Goal: Transaction & Acquisition: Purchase product/service

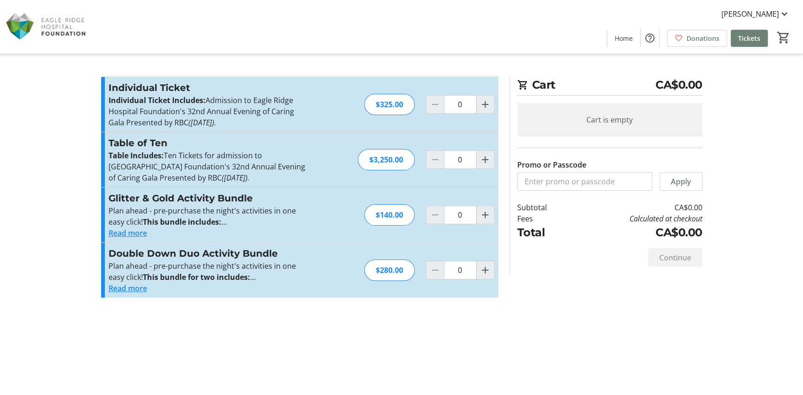
click at [123, 234] on button "Read more" at bounding box center [128, 232] width 39 height 11
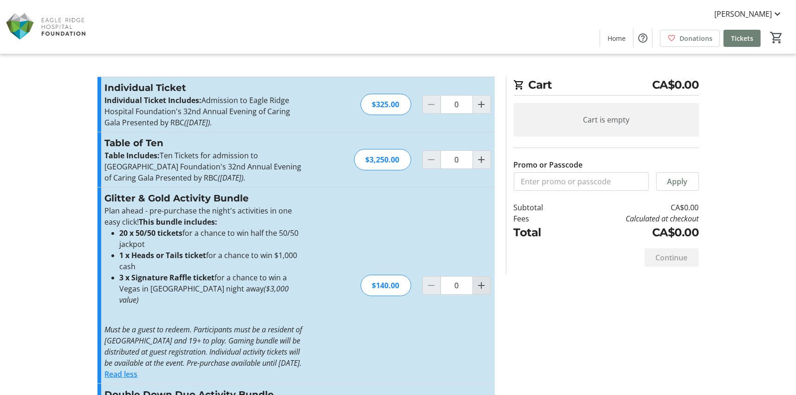
click at [483, 284] on mat-icon "Increment by one" at bounding box center [481, 285] width 11 height 11
type input "1"
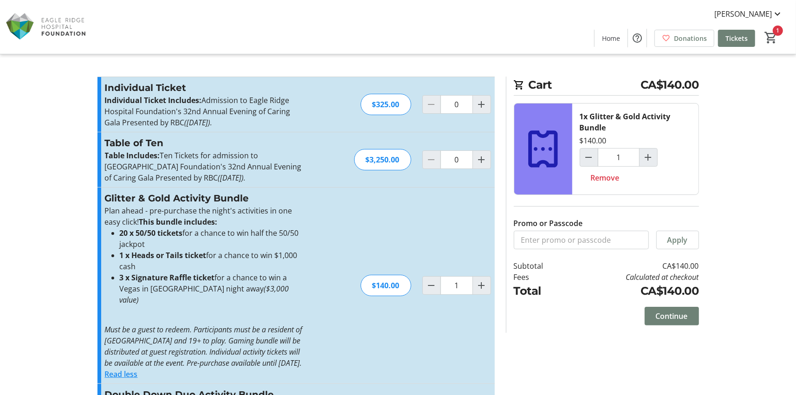
scroll to position [54, 0]
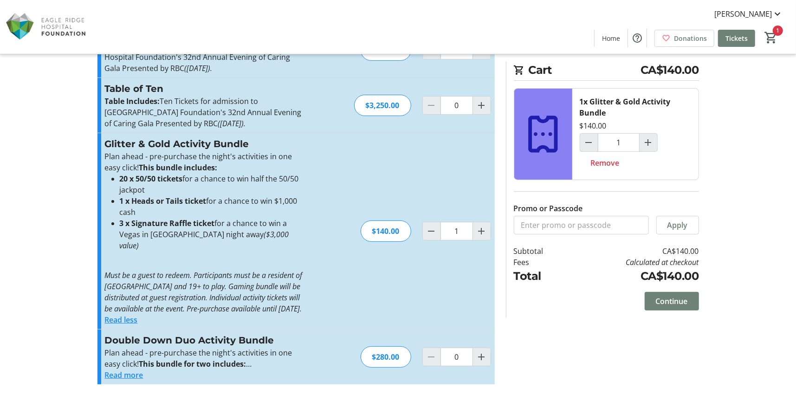
click at [123, 372] on button "Read more" at bounding box center [124, 374] width 39 height 11
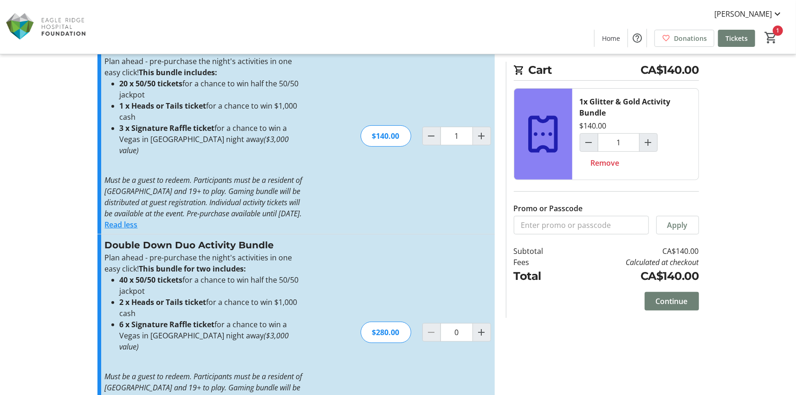
scroll to position [149, 0]
click at [687, 297] on span "Continue" at bounding box center [672, 301] width 32 height 11
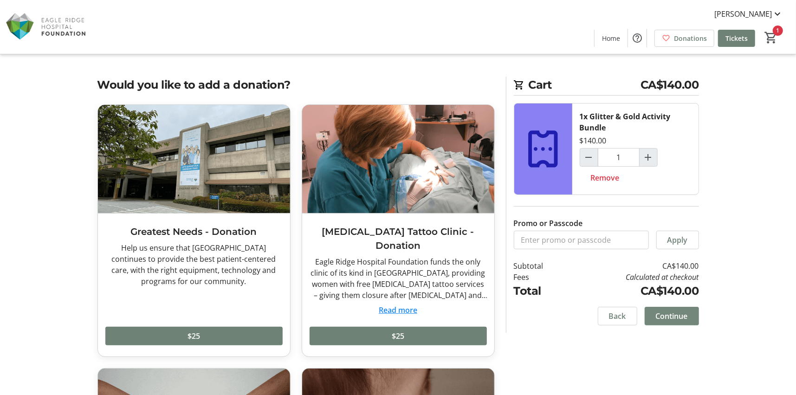
click at [658, 312] on span "Continue" at bounding box center [672, 316] width 32 height 11
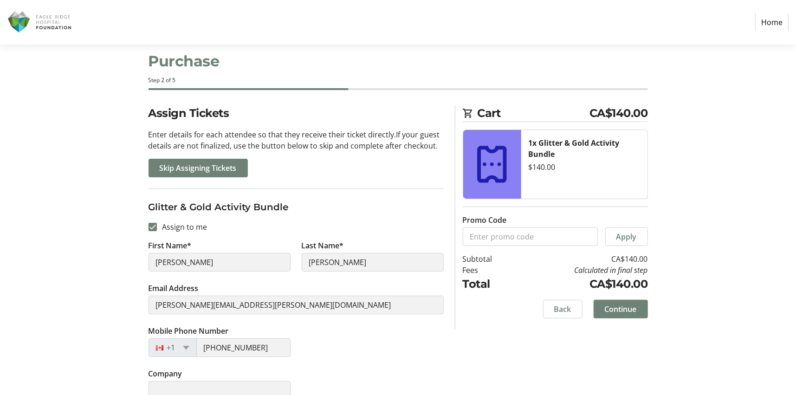
scroll to position [32, 0]
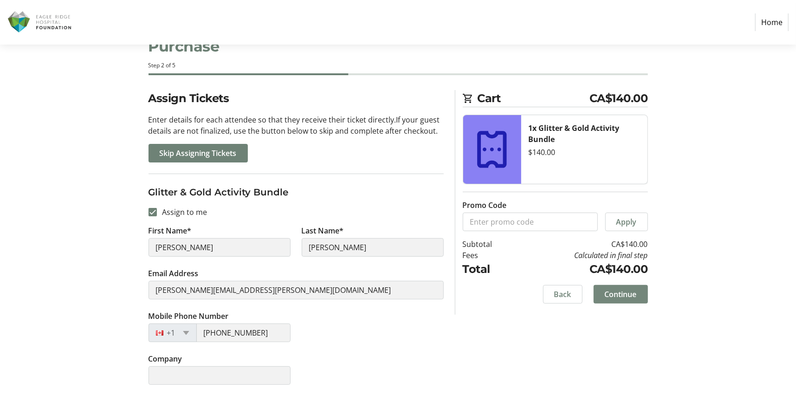
click at [628, 294] on span "Continue" at bounding box center [621, 294] width 32 height 11
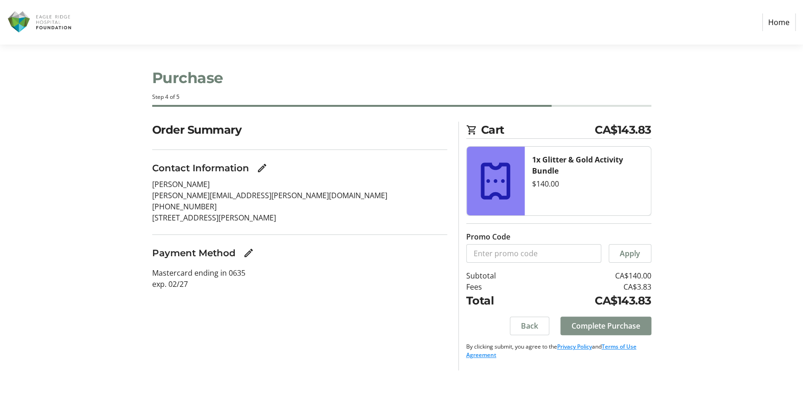
click at [614, 323] on span "Complete Purchase" at bounding box center [606, 325] width 69 height 11
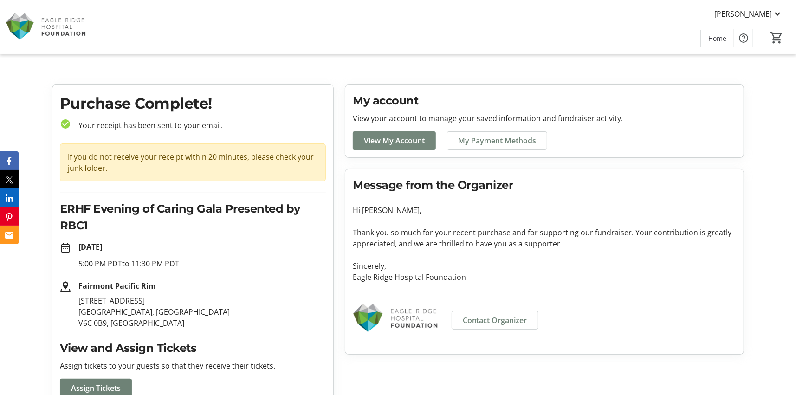
click at [406, 138] on span "View My Account" at bounding box center [394, 140] width 61 height 11
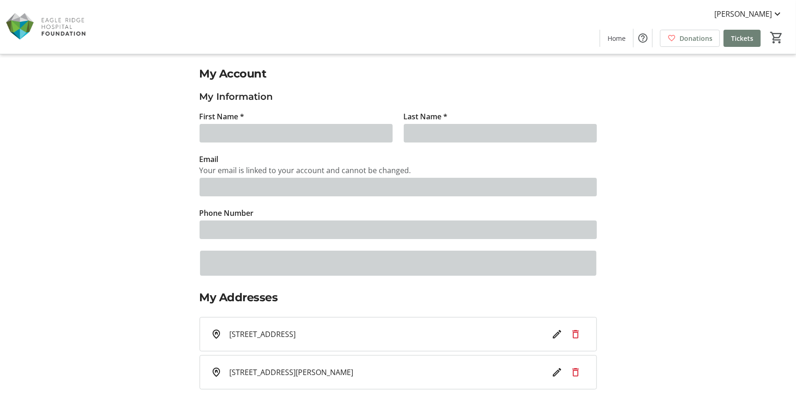
type input "[PERSON_NAME]"
type input "[PERSON_NAME][EMAIL_ADDRESS][PERSON_NAME][DOMAIN_NAME]"
type input "[PHONE_NUMBER]"
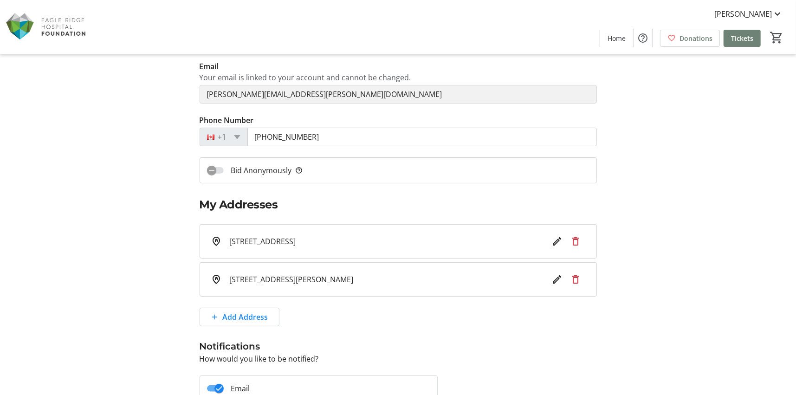
scroll to position [238, 0]
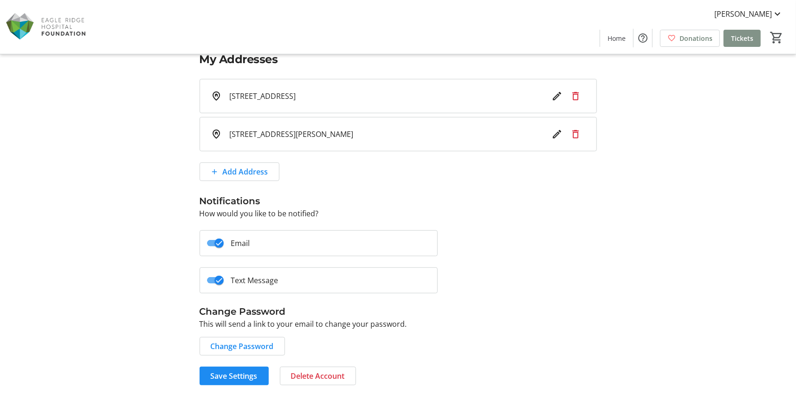
click at [734, 35] on span "Tickets" at bounding box center [742, 38] width 22 height 10
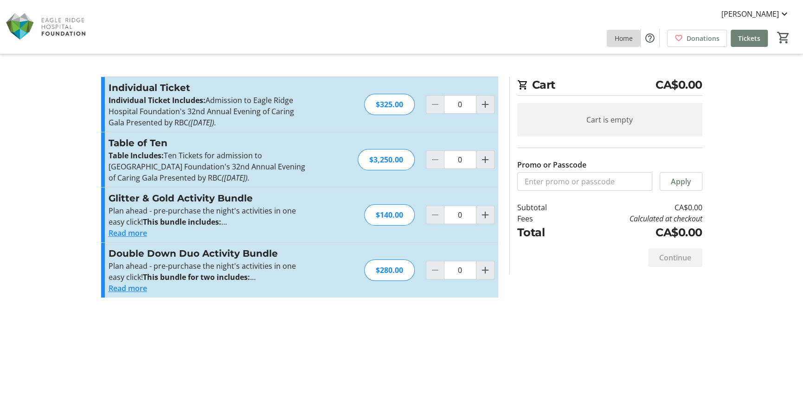
click at [633, 38] on span "Home" at bounding box center [624, 38] width 18 height 10
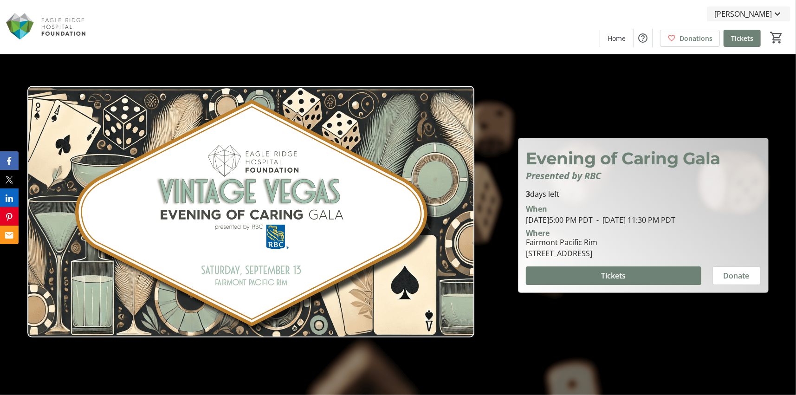
click at [774, 15] on mat-icon at bounding box center [777, 13] width 11 height 11
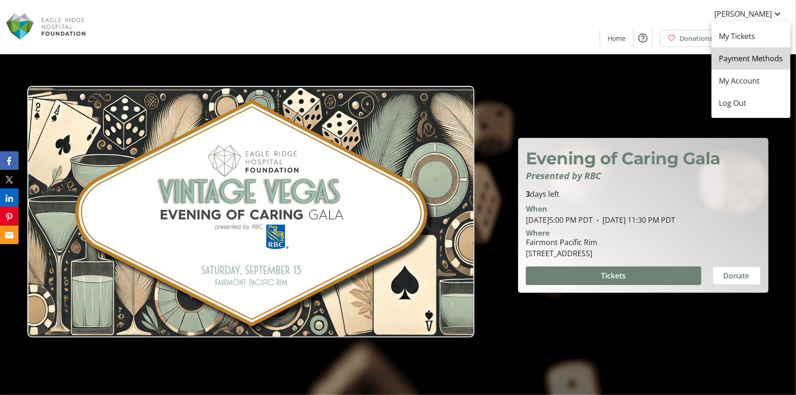
click at [744, 55] on span "Payment Methods" at bounding box center [751, 58] width 64 height 11
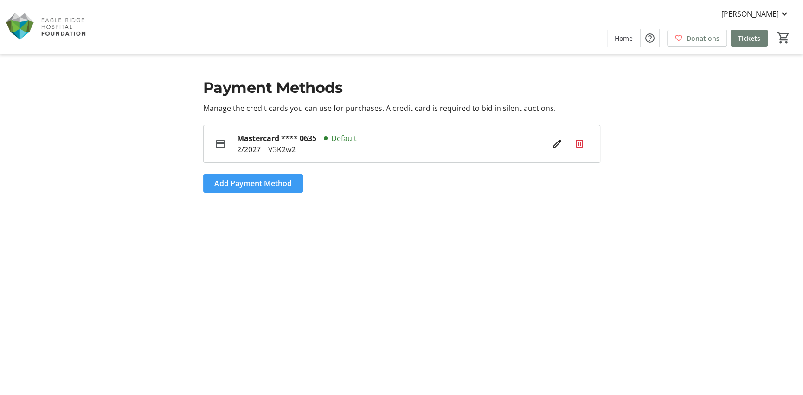
click at [233, 182] on span "Add Payment Method" at bounding box center [253, 183] width 78 height 11
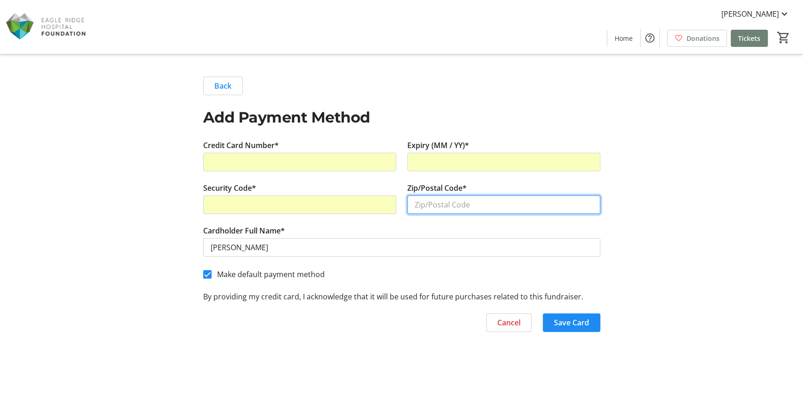
click at [443, 211] on input "Zip/Postal Code*" at bounding box center [504, 204] width 193 height 19
type input "V3H 4W9"
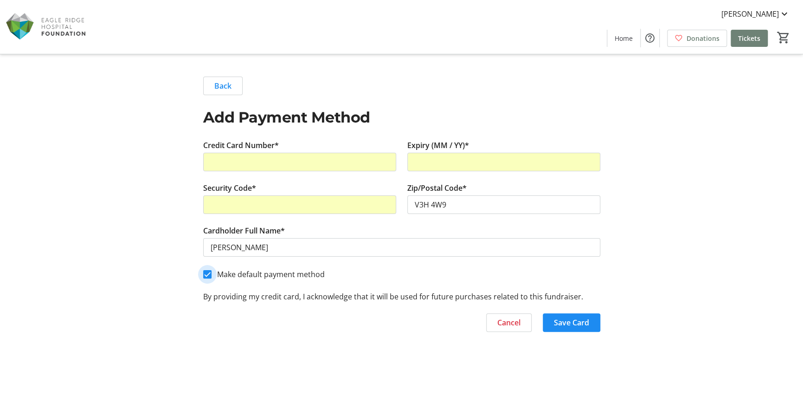
click at [207, 272] on input "Make default payment method" at bounding box center [207, 274] width 8 height 8
checkbox input "false"
click at [555, 325] on span "Save Card" at bounding box center [571, 322] width 35 height 11
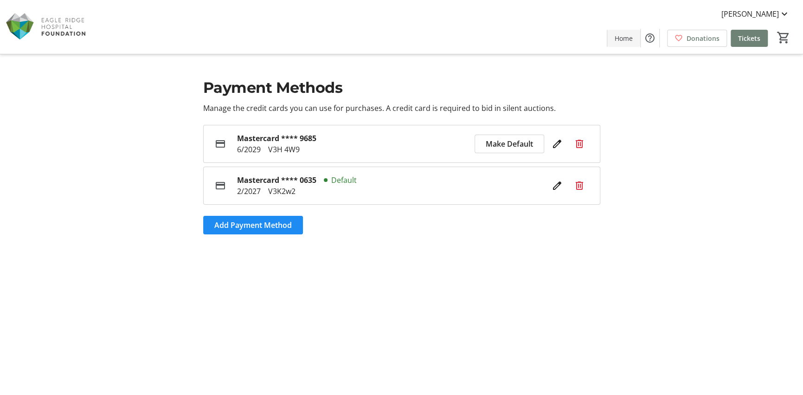
click at [628, 40] on span "Home" at bounding box center [624, 38] width 18 height 10
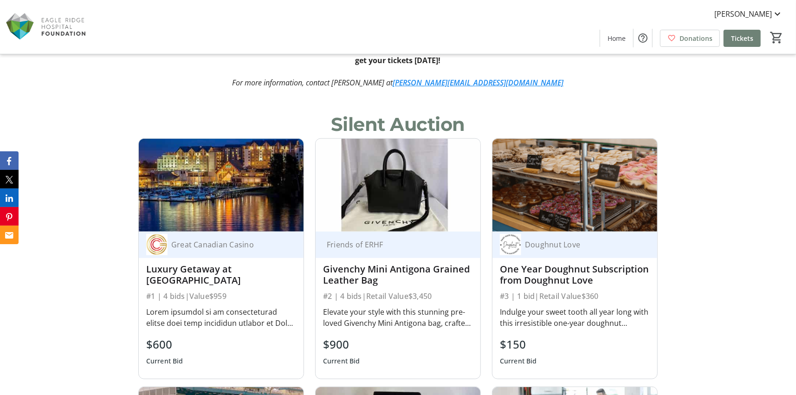
scroll to position [511, 0]
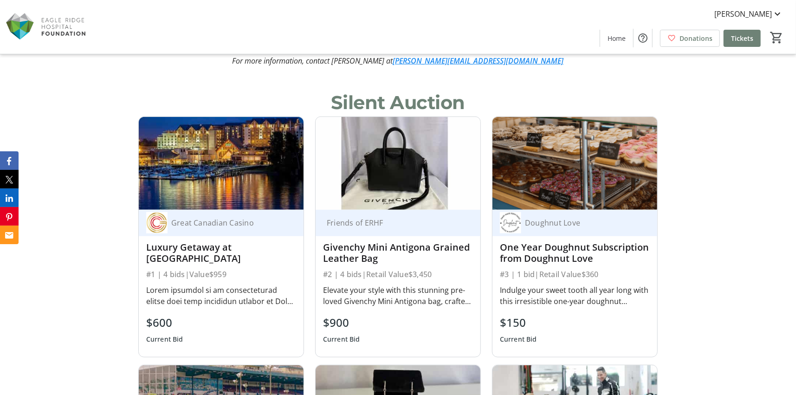
click at [400, 208] on img at bounding box center [398, 163] width 165 height 93
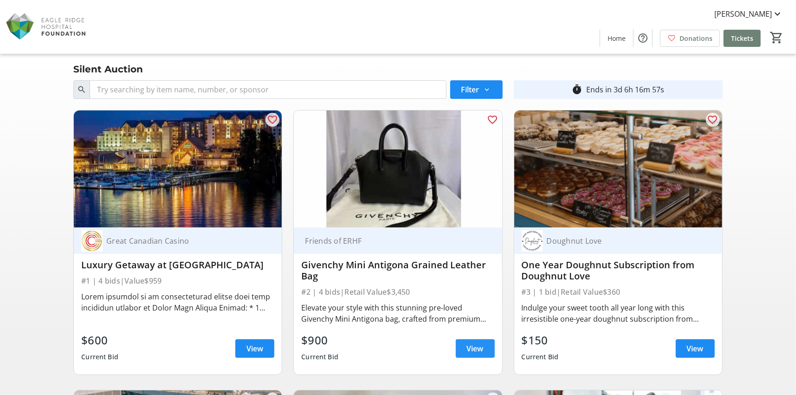
click at [467, 351] on span "View" at bounding box center [475, 348] width 17 height 11
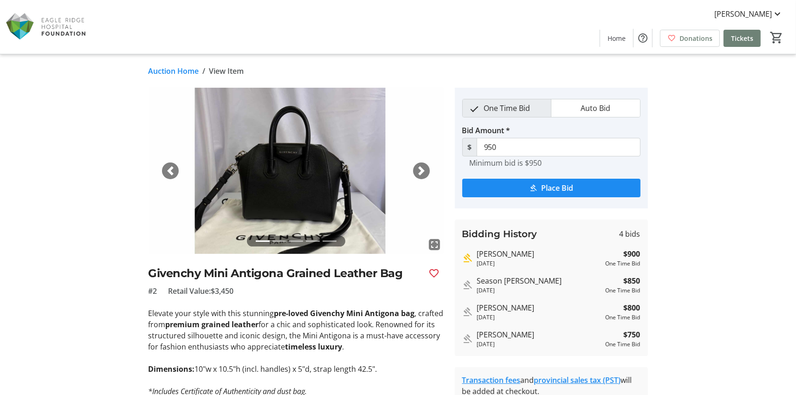
click at [424, 164] on div "Next" at bounding box center [421, 170] width 17 height 17
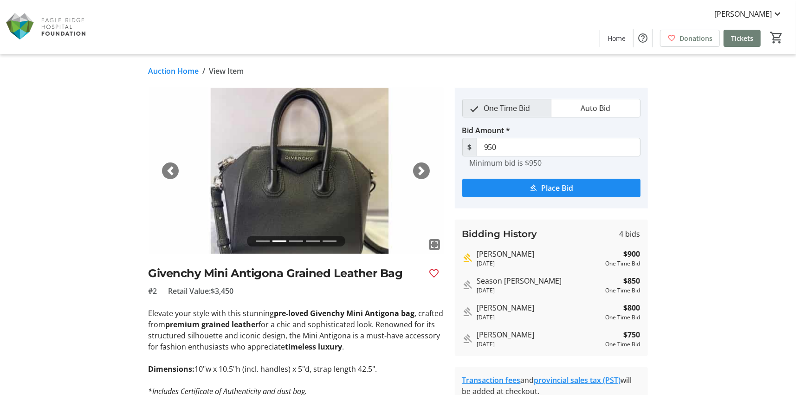
click at [423, 168] on span "button" at bounding box center [421, 170] width 9 height 9
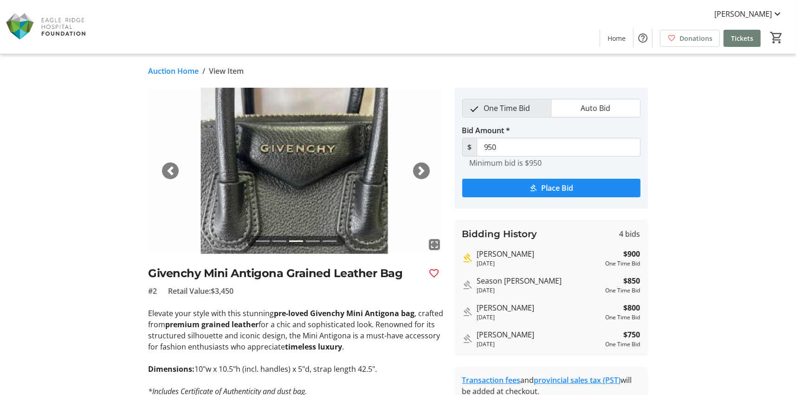
click at [423, 168] on span "button" at bounding box center [421, 170] width 9 height 9
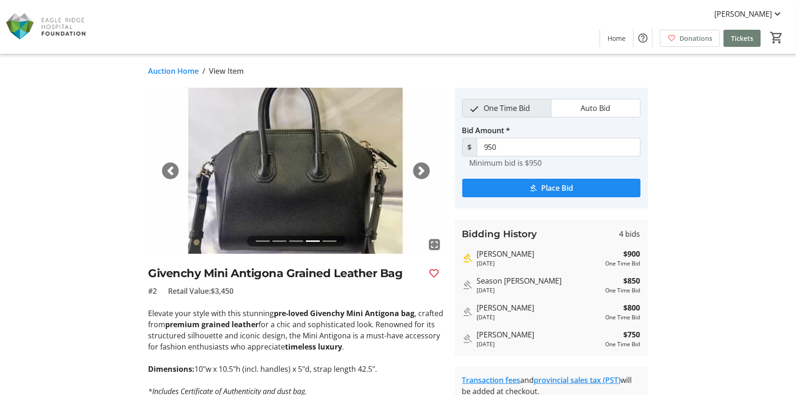
click at [423, 168] on span "button" at bounding box center [421, 170] width 9 height 9
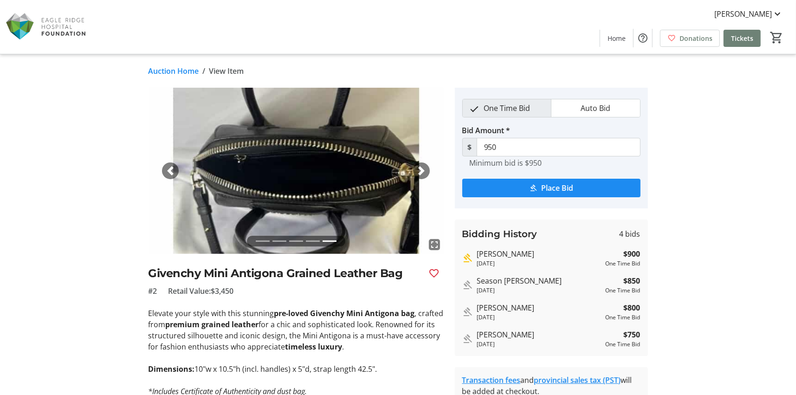
click at [171, 74] on link "Auction Home" at bounding box center [174, 70] width 51 height 11
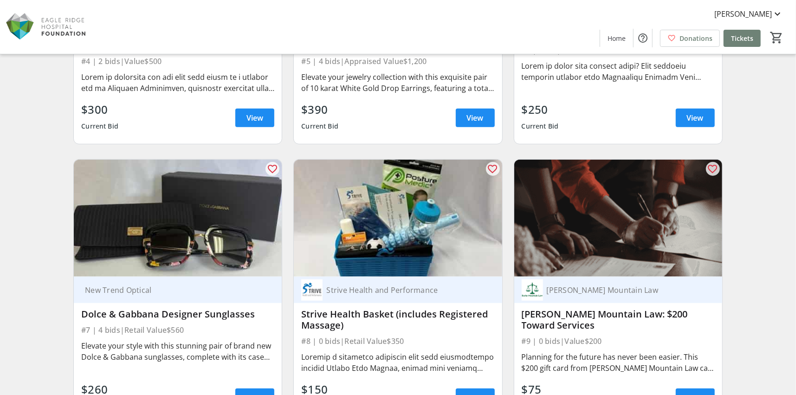
scroll to position [603, 0]
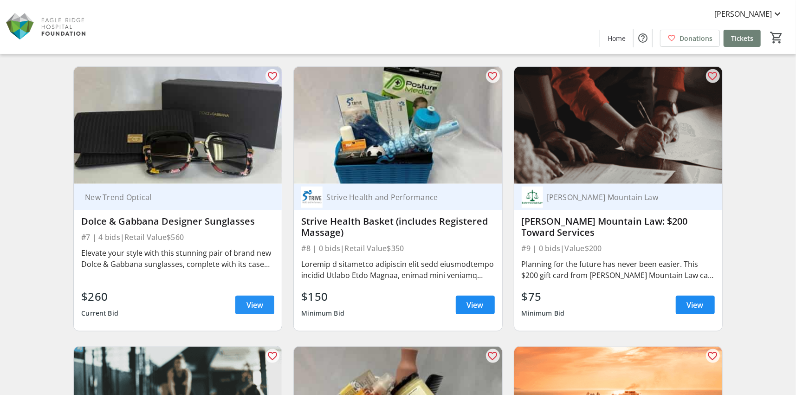
click at [251, 305] on span "View" at bounding box center [254, 304] width 17 height 11
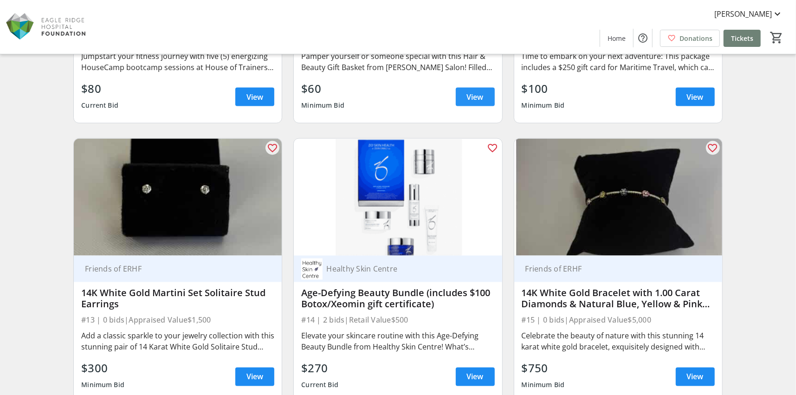
scroll to position [1114, 0]
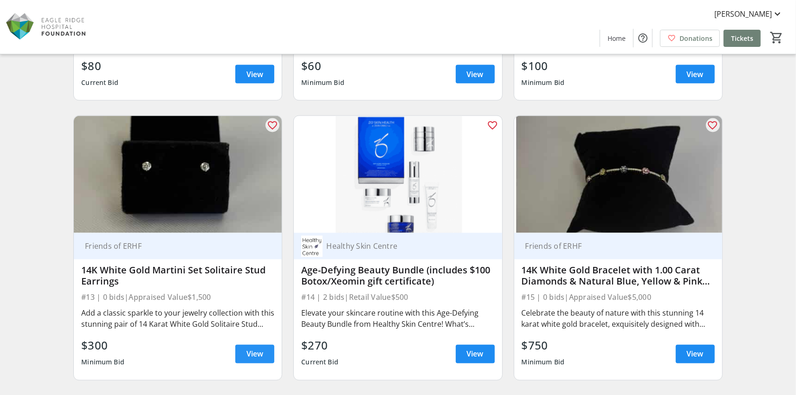
click at [253, 351] on span "View" at bounding box center [254, 354] width 17 height 11
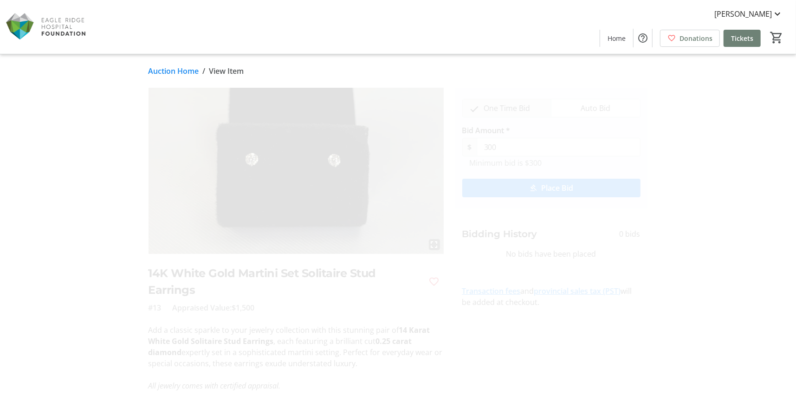
click at [165, 71] on link "Auction Home" at bounding box center [174, 70] width 51 height 11
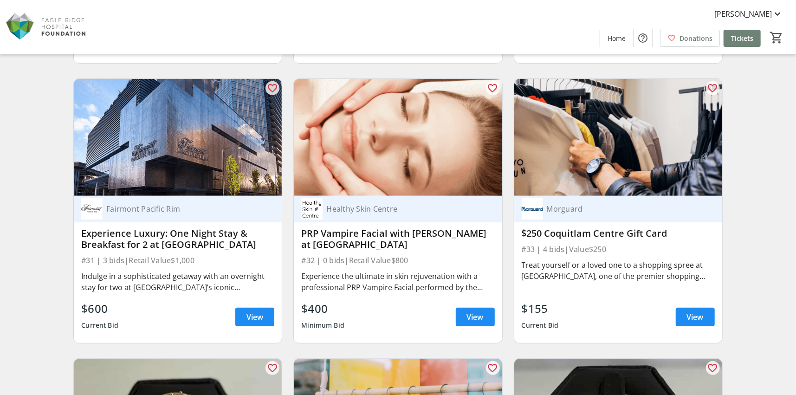
scroll to position [2831, 0]
click at [467, 316] on span "View" at bounding box center [475, 316] width 17 height 11
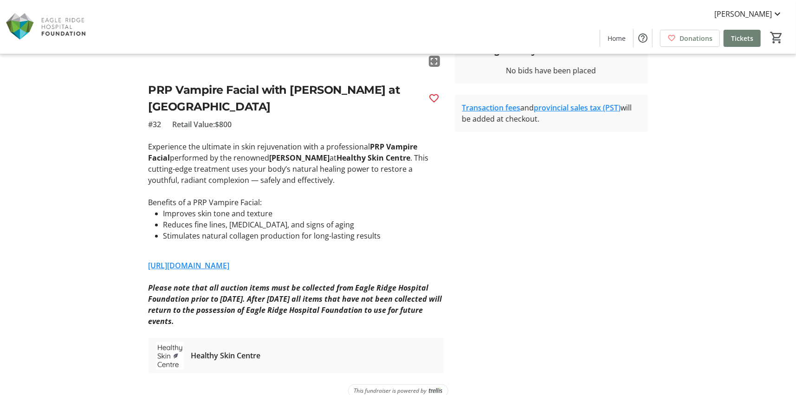
scroll to position [186, 0]
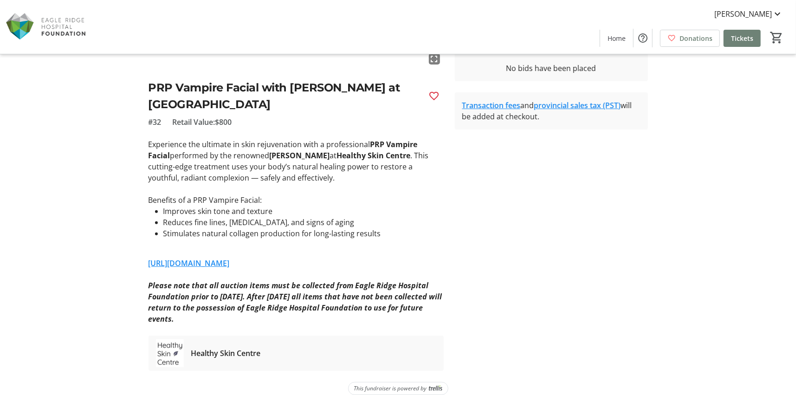
click at [204, 266] on link "[URL][DOMAIN_NAME]" at bounding box center [189, 263] width 81 height 10
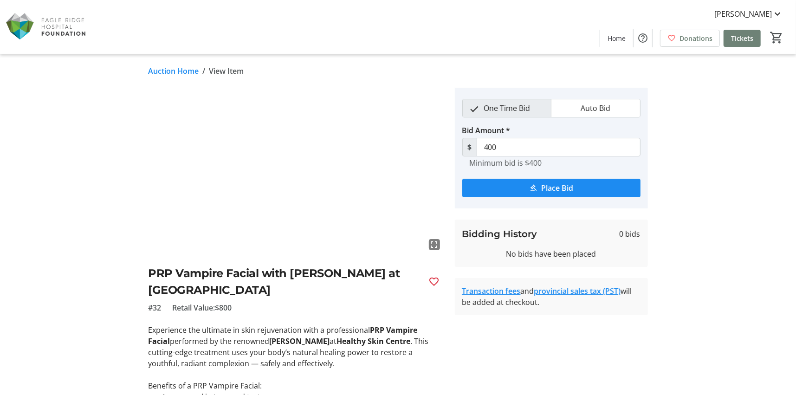
click at [177, 69] on link "Auction Home" at bounding box center [174, 70] width 51 height 11
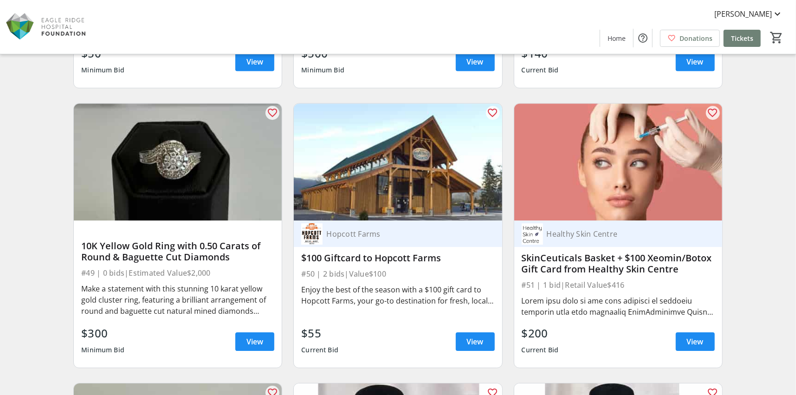
scroll to position [4502, 0]
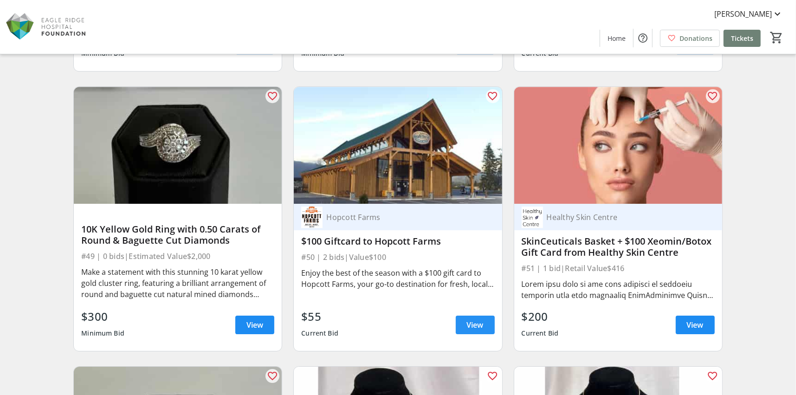
click at [467, 324] on span "View" at bounding box center [475, 324] width 17 height 11
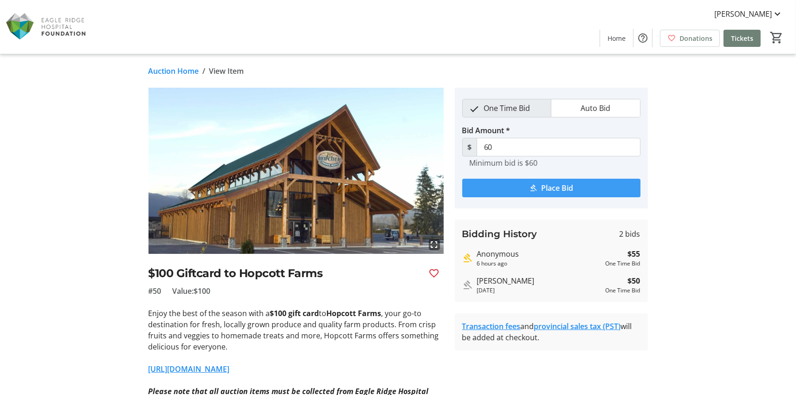
click at [546, 186] on span "Place Bid" at bounding box center [557, 187] width 32 height 11
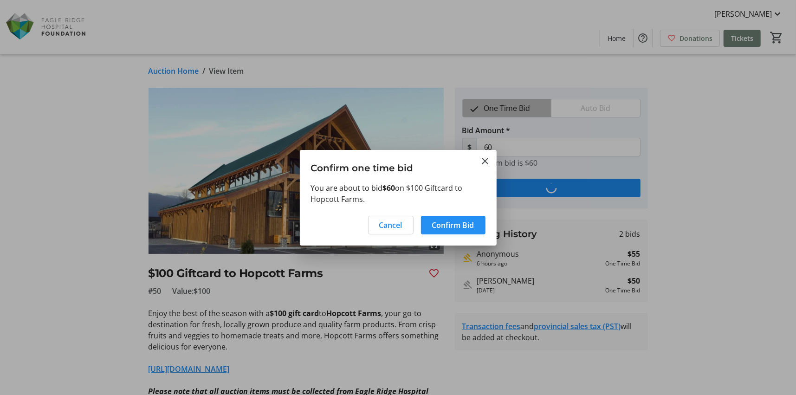
click at [458, 227] on span "Confirm Bid" at bounding box center [453, 225] width 42 height 11
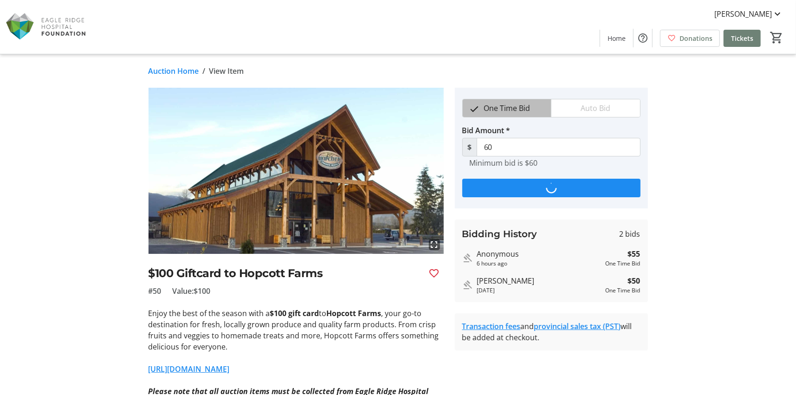
type input "65"
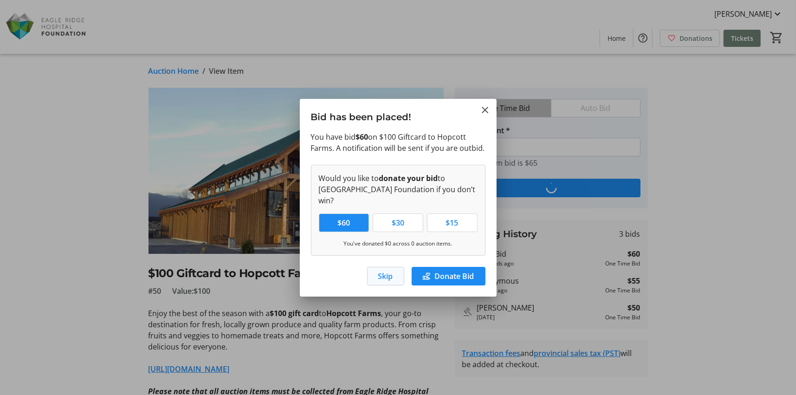
click at [380, 272] on span "Skip" at bounding box center [385, 276] width 15 height 11
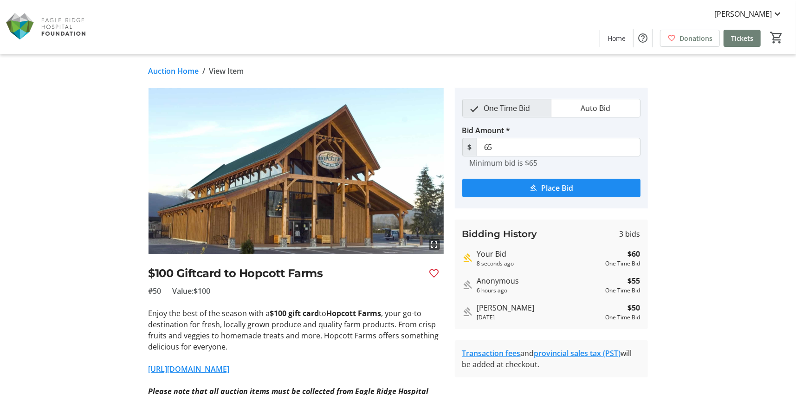
click at [172, 71] on link "Auction Home" at bounding box center [174, 70] width 51 height 11
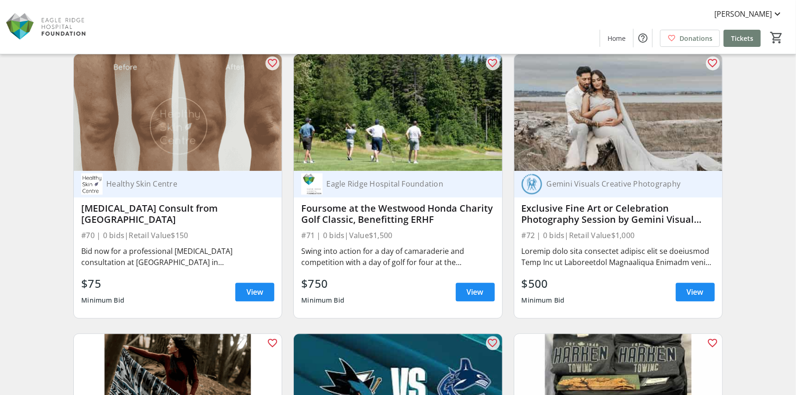
scroll to position [6498, 0]
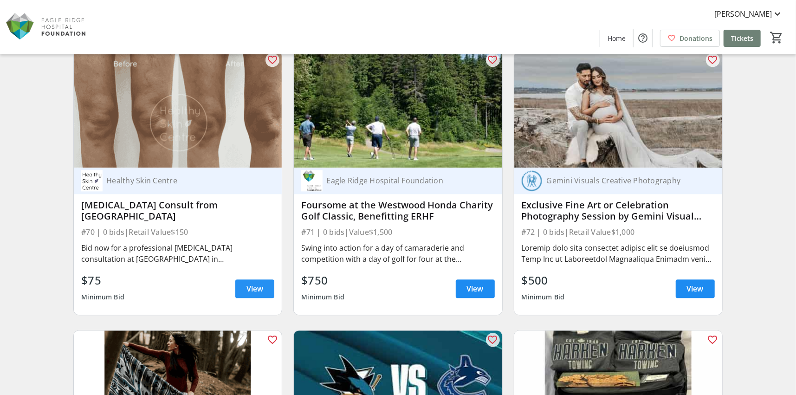
click at [255, 288] on span "View" at bounding box center [254, 288] width 17 height 11
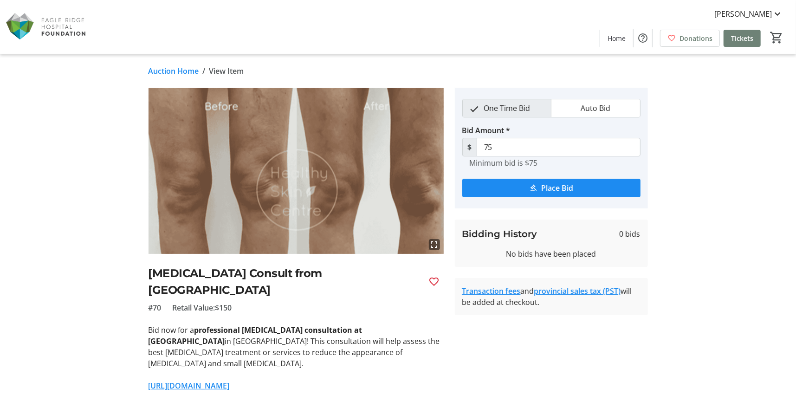
click at [170, 65] on link "Auction Home" at bounding box center [174, 70] width 51 height 11
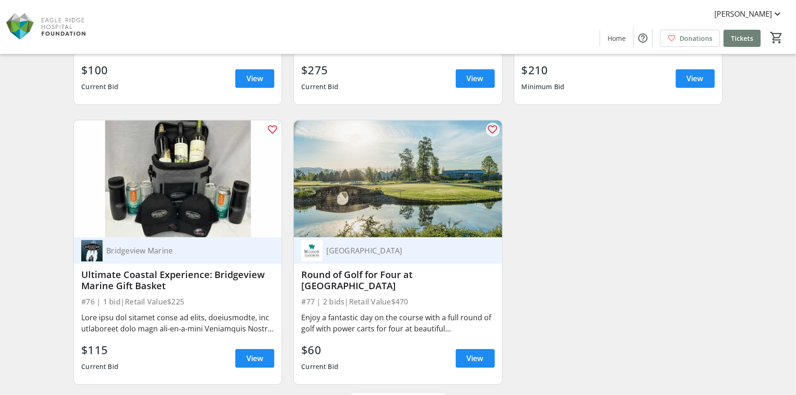
scroll to position [7004, 0]
